Goal: Task Accomplishment & Management: Use online tool/utility

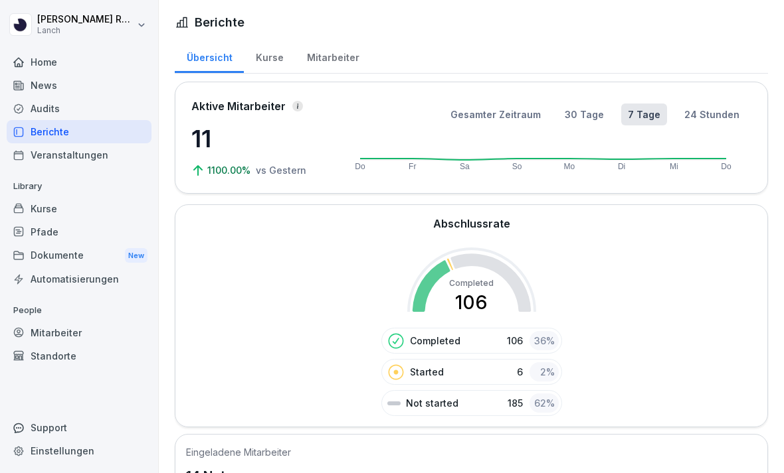
scroll to position [325, 0]
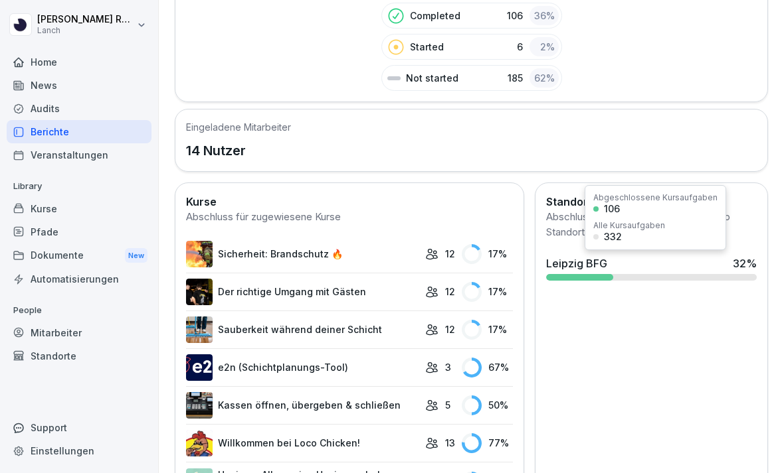
click at [673, 282] on div "Leipzig BFG 32 %" at bounding box center [651, 268] width 221 height 36
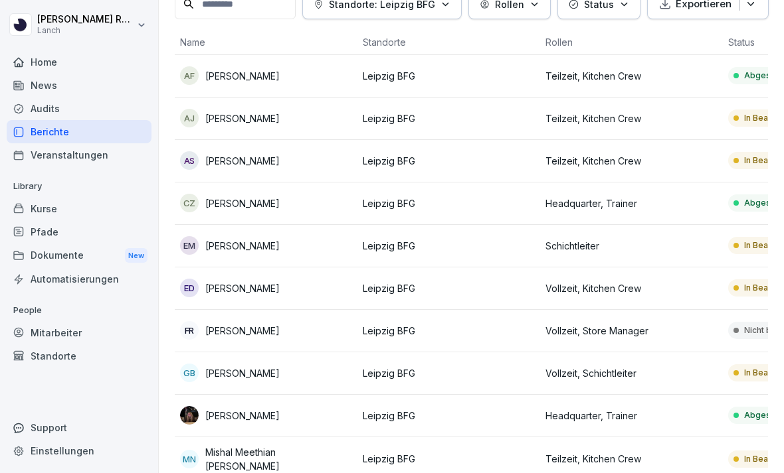
scroll to position [0, 173]
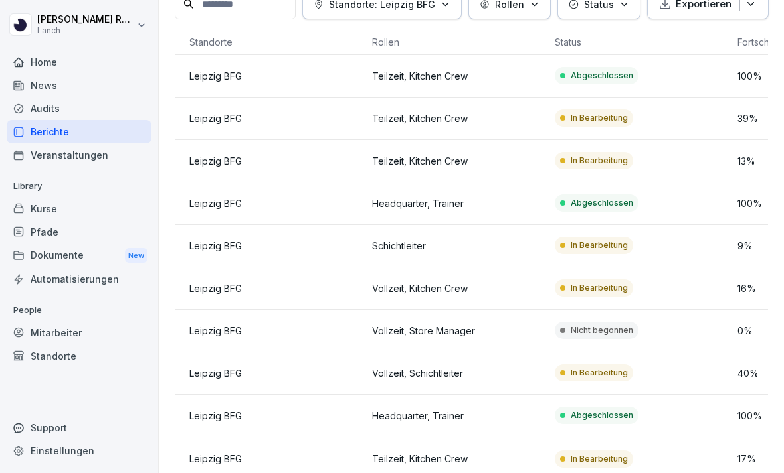
click at [706, 310] on td "Nicht begonnen" at bounding box center [640, 331] width 183 height 42
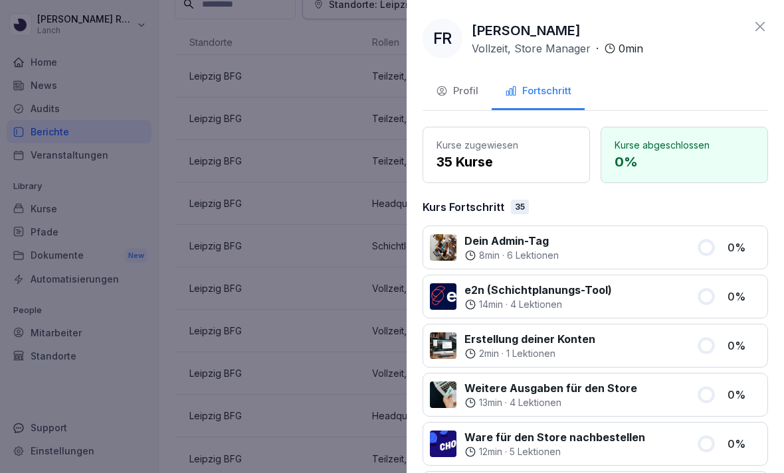
click at [653, 244] on div at bounding box center [627, 247] width 122 height 29
click at [652, 244] on div at bounding box center [627, 247] width 122 height 29
click at [558, 257] on p "6 Lektionen" at bounding box center [533, 255] width 52 height 13
click at [513, 240] on p "Dein Admin-Tag" at bounding box center [511, 241] width 94 height 16
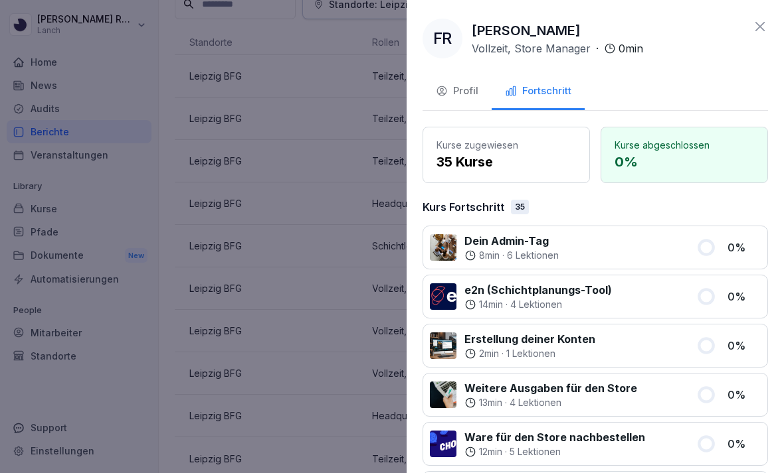
click at [513, 240] on p "Dein Admin-Tag" at bounding box center [511, 241] width 94 height 16
click at [578, 245] on div at bounding box center [627, 247] width 122 height 29
click at [654, 82] on div "Profil Fortschritt" at bounding box center [594, 92] width 345 height 37
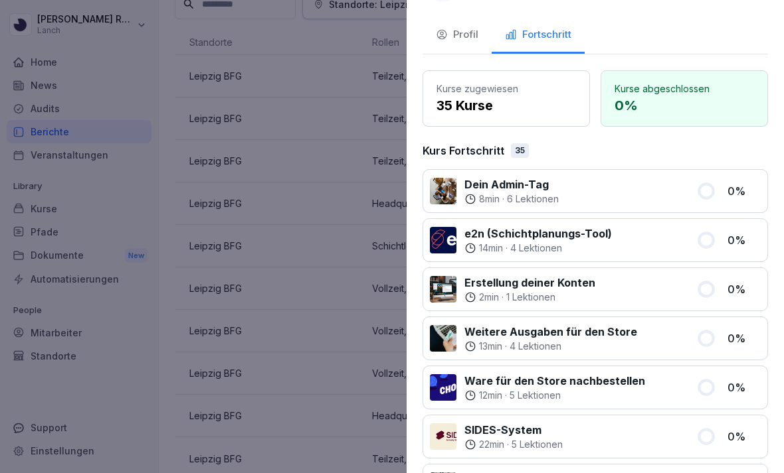
click at [490, 104] on p "35 Kurse" at bounding box center [505, 106] width 139 height 20
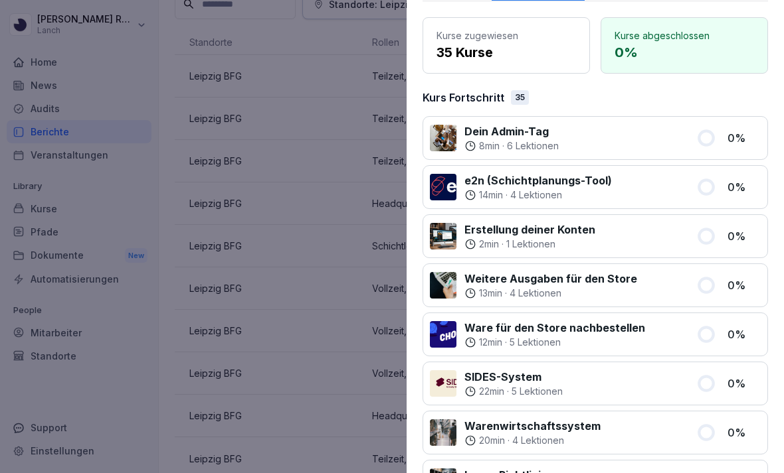
scroll to position [120, 0]
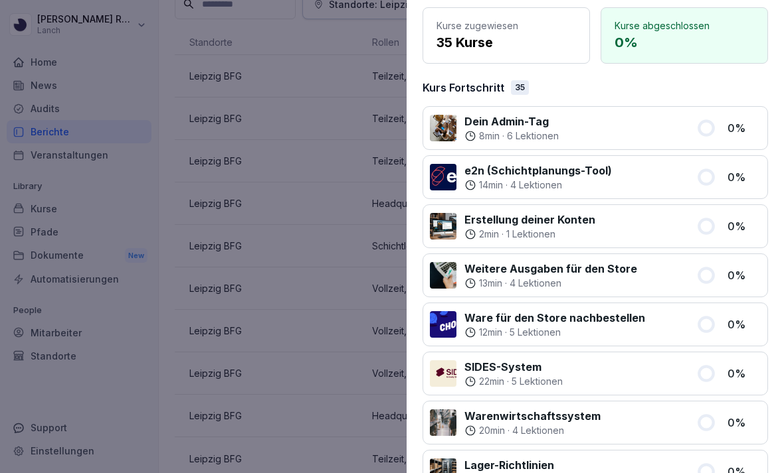
click at [442, 181] on div at bounding box center [443, 177] width 27 height 27
click at [440, 232] on div at bounding box center [443, 226] width 27 height 27
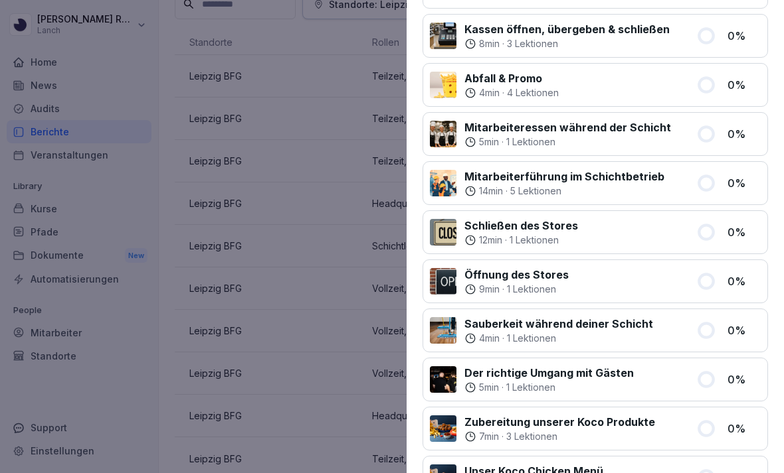
scroll to position [654, 0]
click at [64, 400] on div at bounding box center [392, 236] width 784 height 473
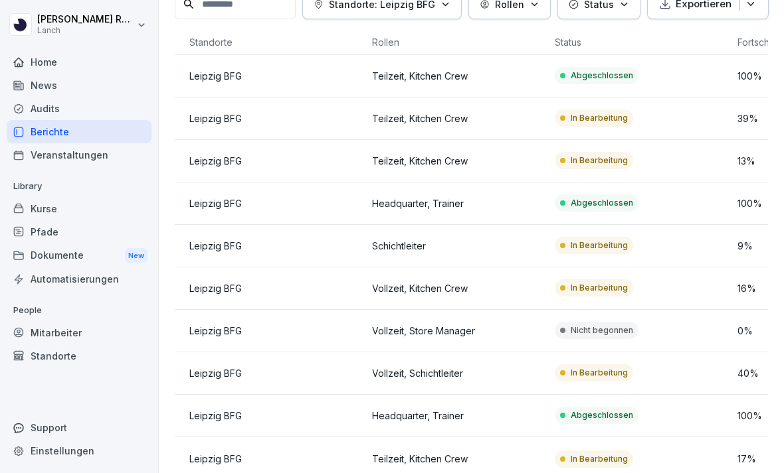
click at [68, 244] on div "Dokumente New" at bounding box center [79, 256] width 145 height 25
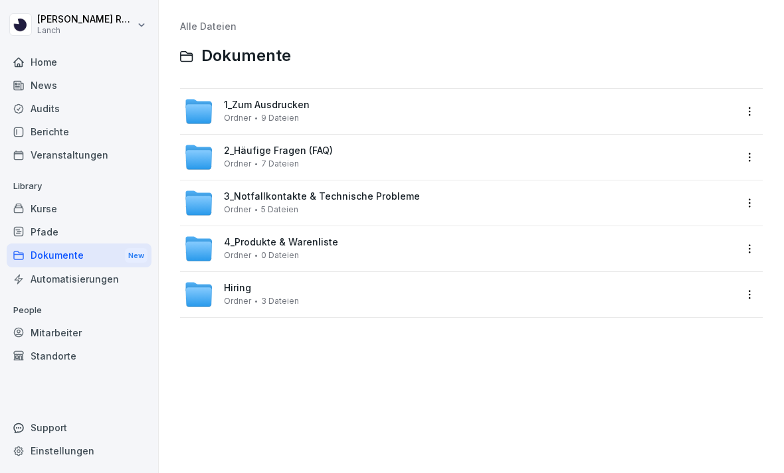
click at [261, 305] on span "3 Dateien" at bounding box center [280, 301] width 38 height 9
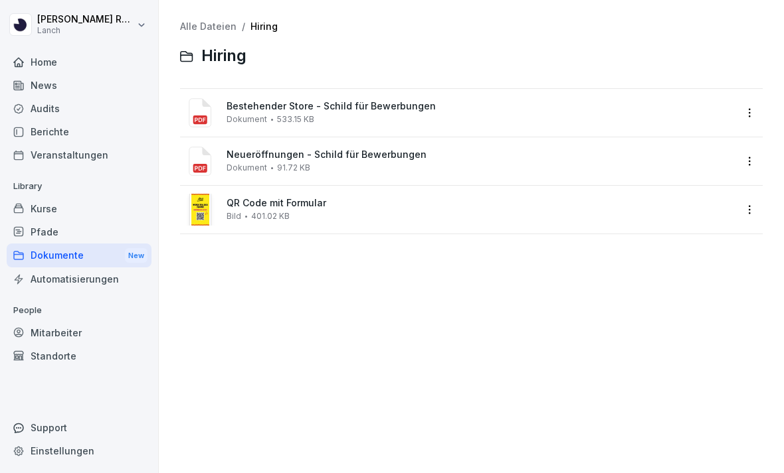
click at [74, 111] on div "Audits" at bounding box center [79, 108] width 145 height 23
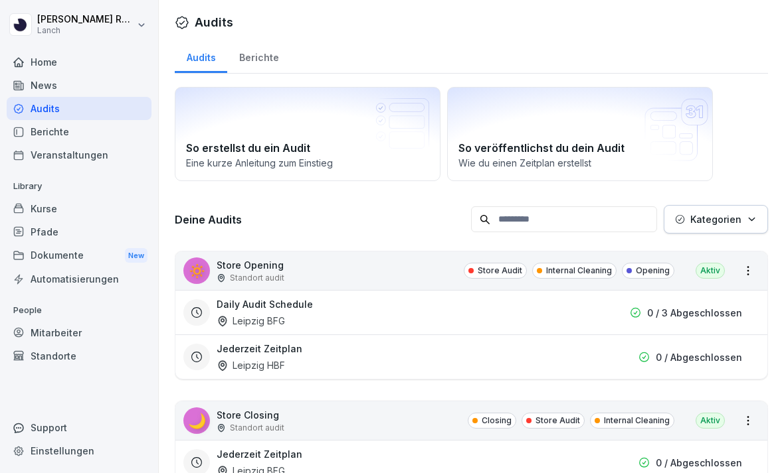
click at [312, 302] on div "Daily Audit Schedule [GEOGRAPHIC_DATA] BFG" at bounding box center [395, 312] width 359 height 31
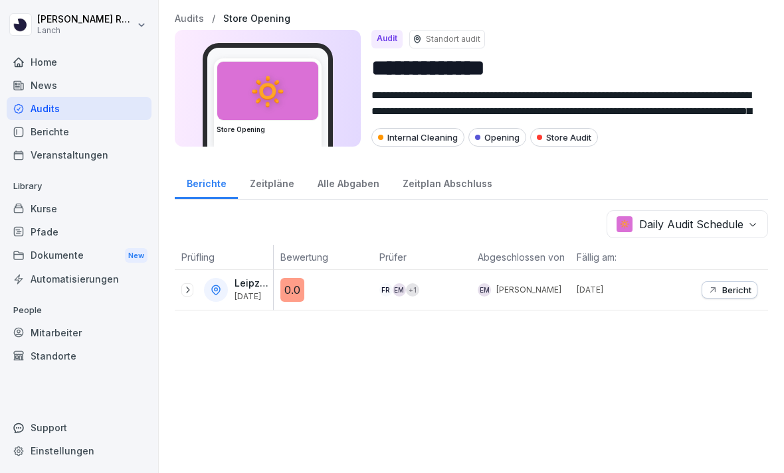
click at [319, 300] on div "0.0" at bounding box center [326, 290] width 92 height 24
click at [742, 297] on button "Bericht" at bounding box center [729, 290] width 56 height 17
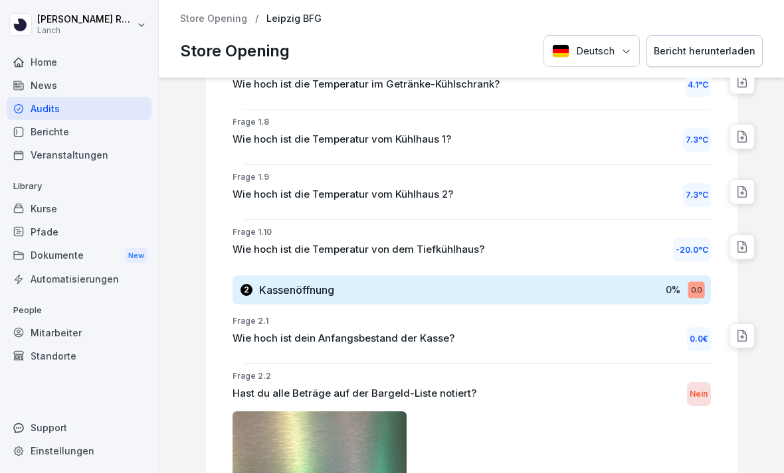
scroll to position [735, 0]
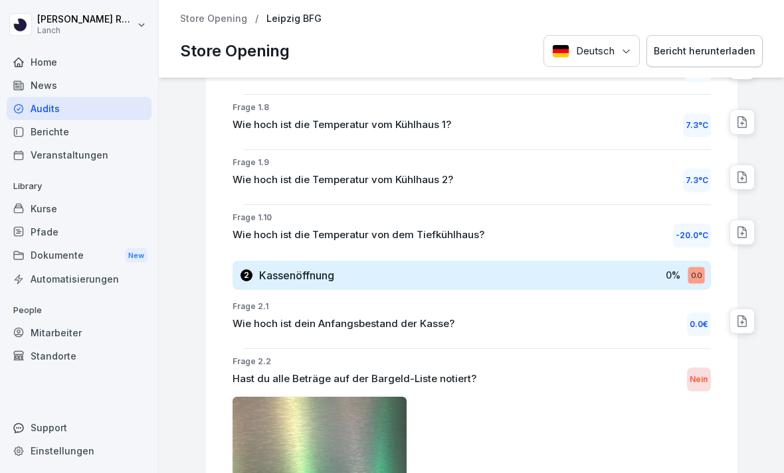
click at [571, 325] on div "Wie hoch ist dein Anfangsbestand der Kasse? 0.0 €" at bounding box center [471, 325] width 478 height 24
click at [693, 321] on div "0.0 €" at bounding box center [699, 325] width 24 height 24
click at [748, 322] on div at bounding box center [741, 321] width 25 height 25
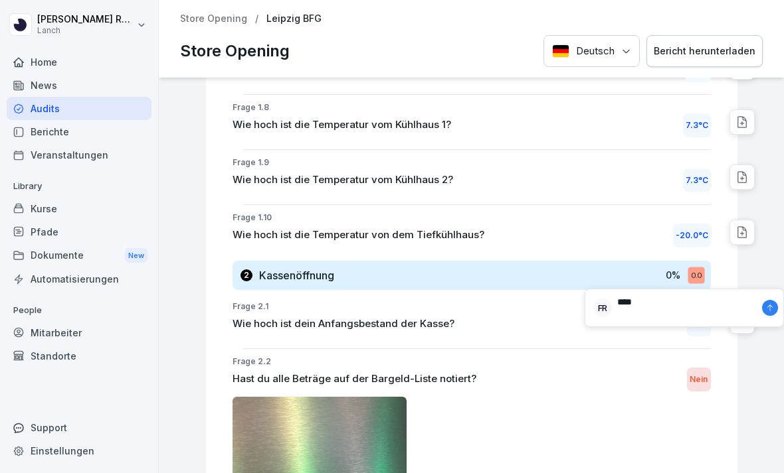
type textarea "***"
click at [767, 313] on div at bounding box center [770, 308] width 16 height 16
click at [649, 313] on div "Wie hoch ist dein Anfangsbestand der Kasse? 0.0 €" at bounding box center [471, 325] width 478 height 24
click at [343, 317] on p "Wie hoch ist dein Anfangsbestand der Kasse?" at bounding box center [343, 324] width 222 height 15
click at [52, 50] on div "Home" at bounding box center [79, 61] width 145 height 23
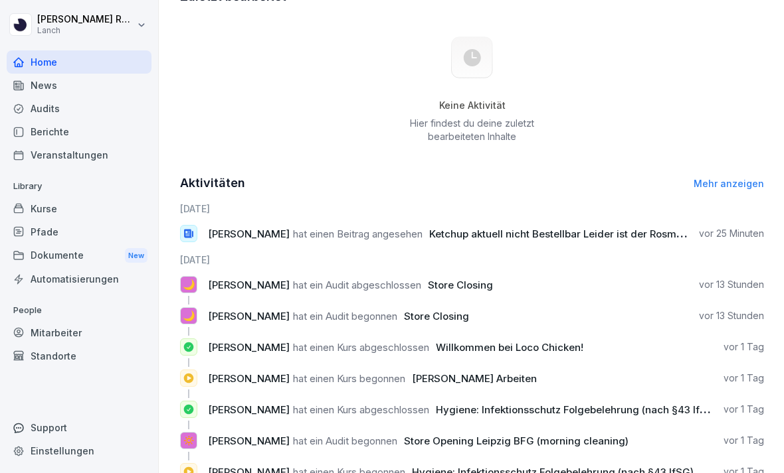
scroll to position [416, 0]
